Goal: Task Accomplishment & Management: Use online tool/utility

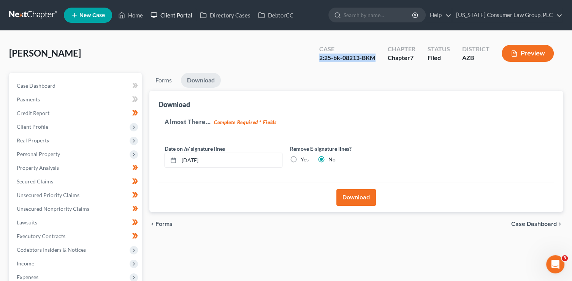
click at [180, 17] on link "Client Portal" at bounding box center [171, 15] width 49 height 14
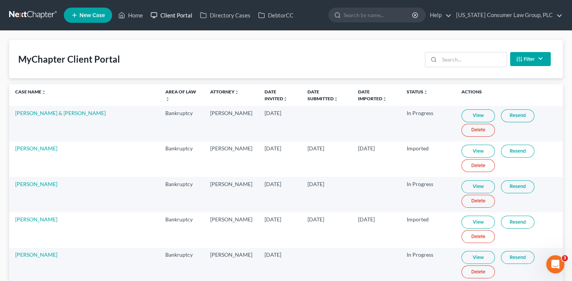
click at [175, 19] on link "Client Portal" at bounding box center [171, 15] width 49 height 14
click at [470, 62] on input "search" at bounding box center [472, 59] width 67 height 14
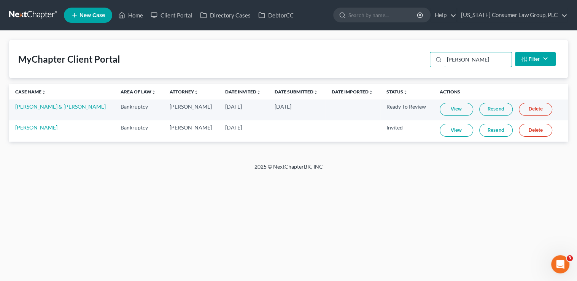
type input "[PERSON_NAME]"
click at [126, 16] on link "Home" at bounding box center [130, 15] width 32 height 14
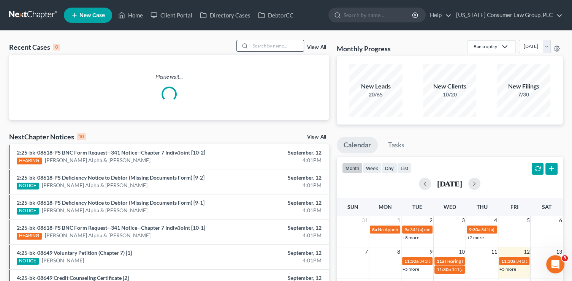
click at [263, 45] on input "search" at bounding box center [277, 45] width 53 height 11
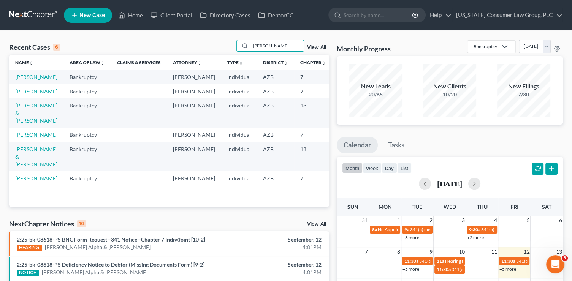
type input "[PERSON_NAME]"
click at [31, 138] on link "[PERSON_NAME]" at bounding box center [36, 135] width 42 height 6
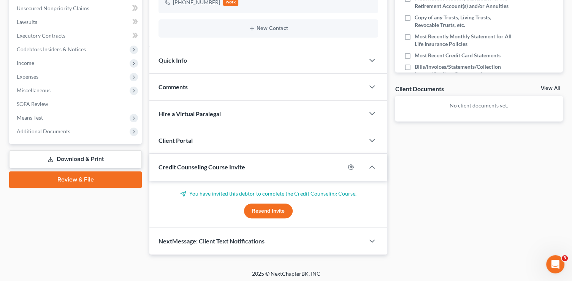
scroll to position [202, 0]
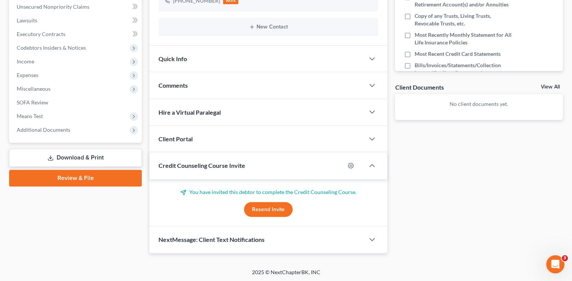
click at [269, 213] on button "Resend Invite" at bounding box center [268, 209] width 49 height 15
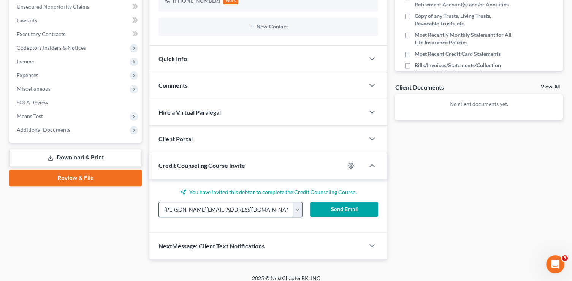
click at [263, 209] on input "[PERSON_NAME][EMAIL_ADDRESS][DOMAIN_NAME]" at bounding box center [226, 210] width 134 height 14
click at [330, 207] on button "Send Email" at bounding box center [344, 209] width 68 height 15
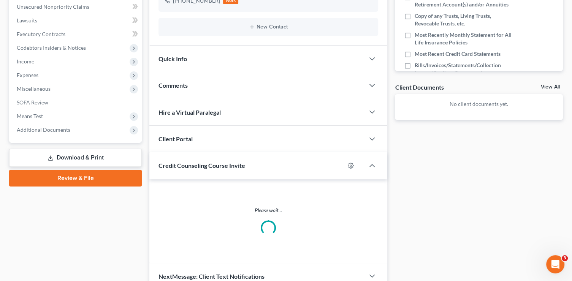
click at [248, 146] on div "Client Portal" at bounding box center [256, 139] width 215 height 26
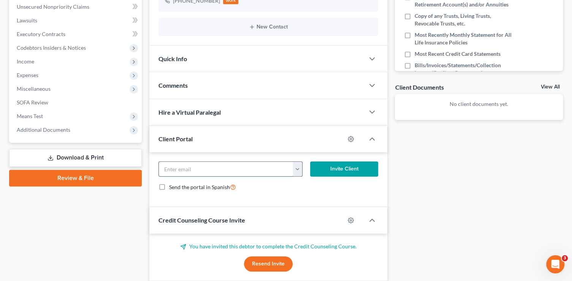
click at [233, 167] on input "email" at bounding box center [226, 169] width 134 height 14
paste input "[PERSON_NAME][EMAIL_ADDRESS][DOMAIN_NAME]"
type input "[PERSON_NAME][EMAIL_ADDRESS][DOMAIN_NAME]"
click at [325, 167] on button "Invite Client" at bounding box center [344, 169] width 68 height 15
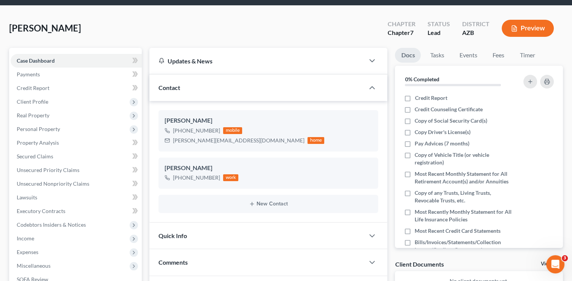
scroll to position [0, 0]
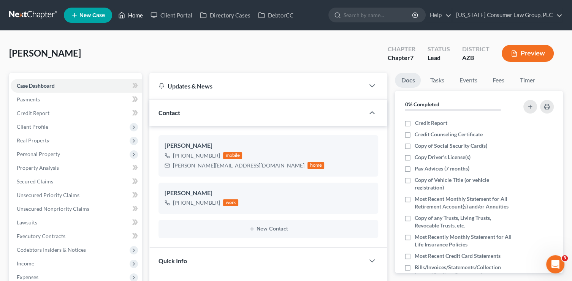
click at [129, 16] on link "Home" at bounding box center [130, 15] width 32 height 14
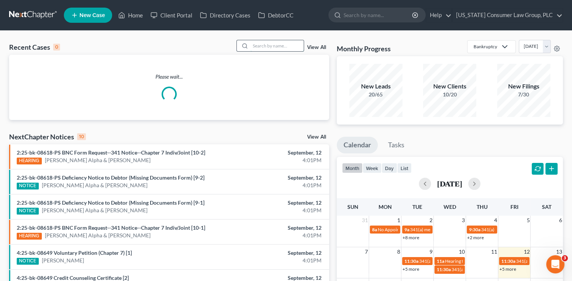
click at [282, 42] on input "search" at bounding box center [277, 45] width 53 height 11
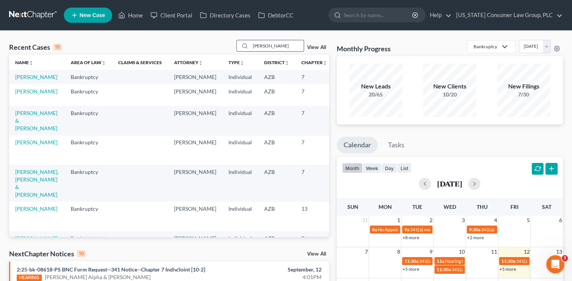
type input "[PERSON_NAME]"
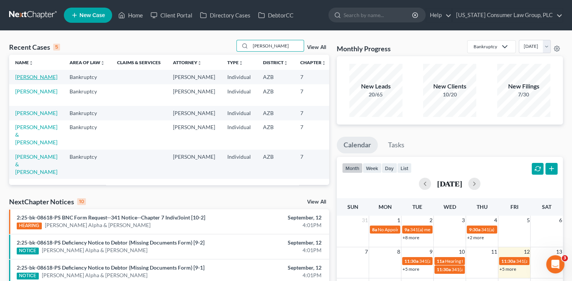
click at [21, 80] on link "[PERSON_NAME]" at bounding box center [36, 77] width 42 height 6
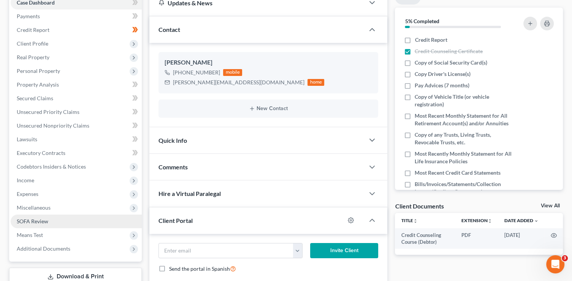
scroll to position [87, 0]
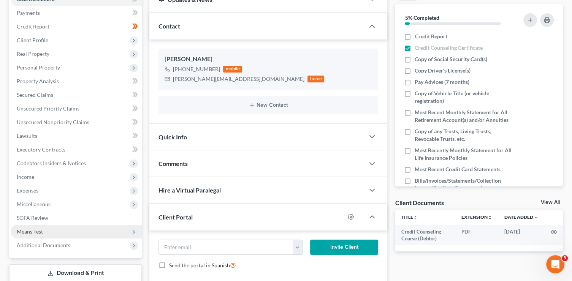
click at [89, 234] on span "Means Test" at bounding box center [76, 232] width 131 height 14
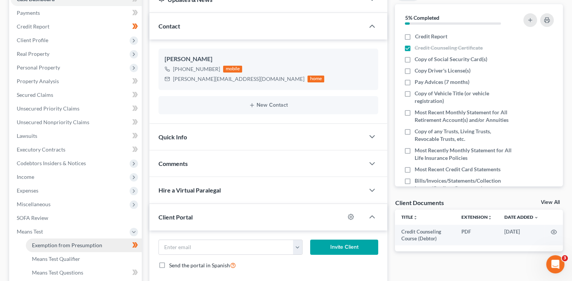
click at [87, 243] on span "Exemption from Presumption" at bounding box center [67, 245] width 70 height 6
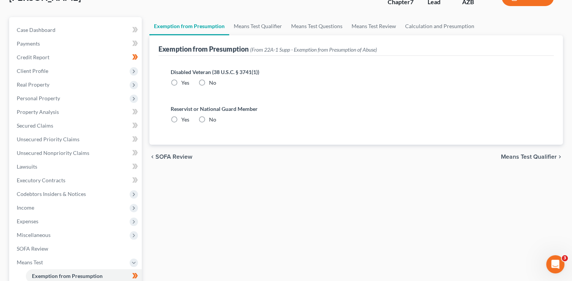
scroll to position [5, 0]
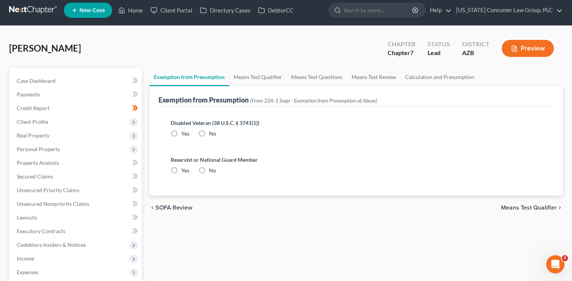
radio input "true"
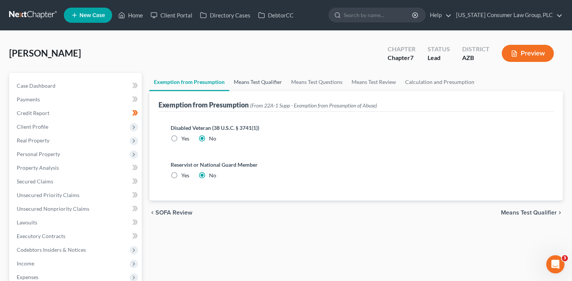
click at [255, 86] on link "Means Test Qualifier" at bounding box center [257, 82] width 57 height 18
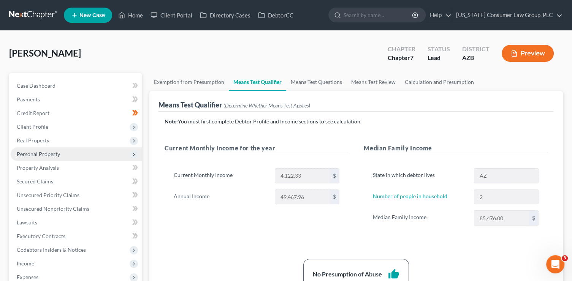
click at [51, 154] on span "Personal Property" at bounding box center [38, 154] width 43 height 6
